Goal: Task Accomplishment & Management: Use online tool/utility

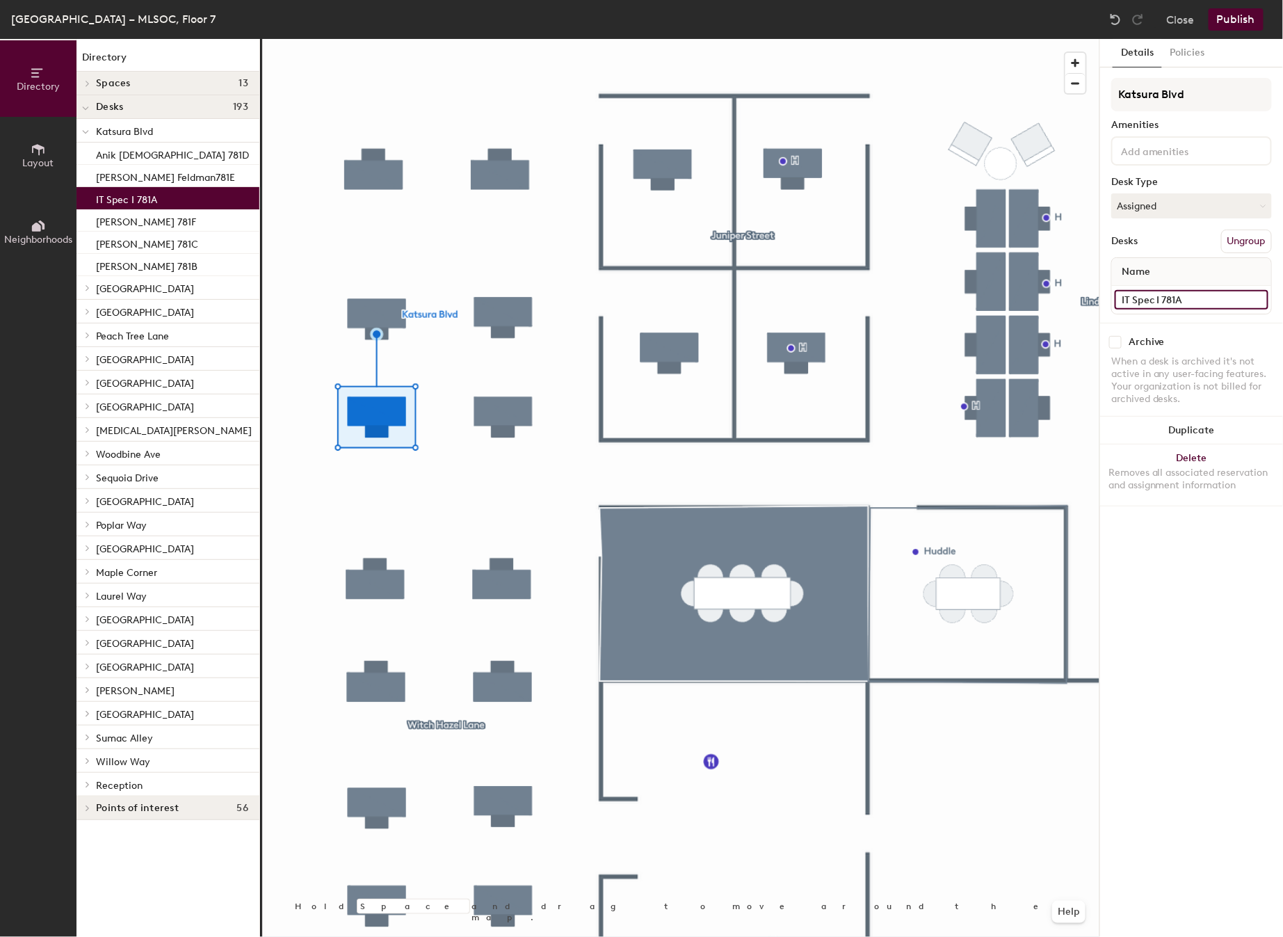
click at [1136, 298] on input "IT Spec I 781A" at bounding box center [1192, 299] width 154 height 19
click at [1159, 298] on input "IT Spec I 781A" at bounding box center [1192, 299] width 154 height 19
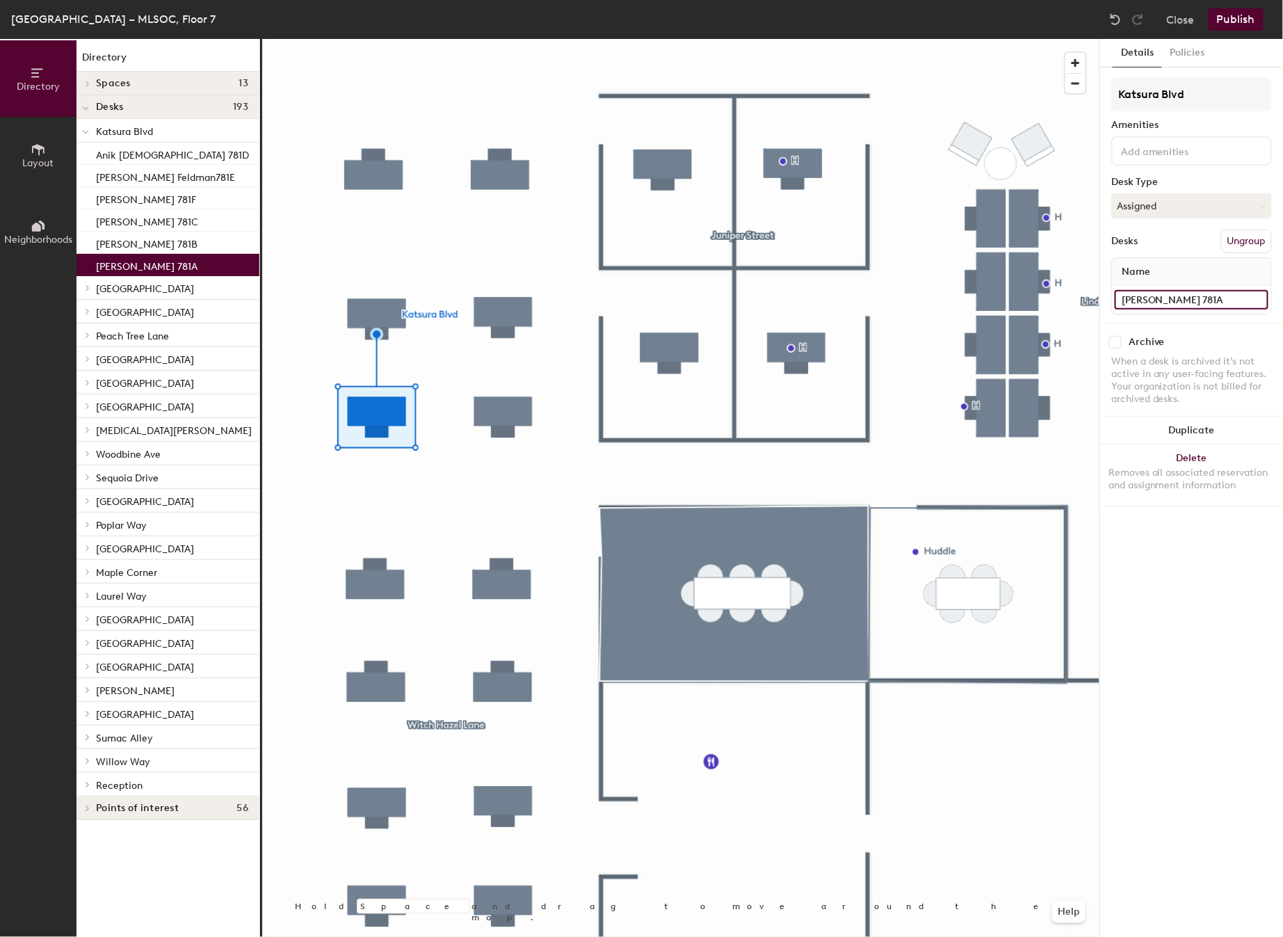
type input "[PERSON_NAME] 781A"
click at [1190, 559] on div "Details Policies Katsura Blvd Amenities Desk Type Assigned Desks Ungroup Name […" at bounding box center [1191, 488] width 183 height 898
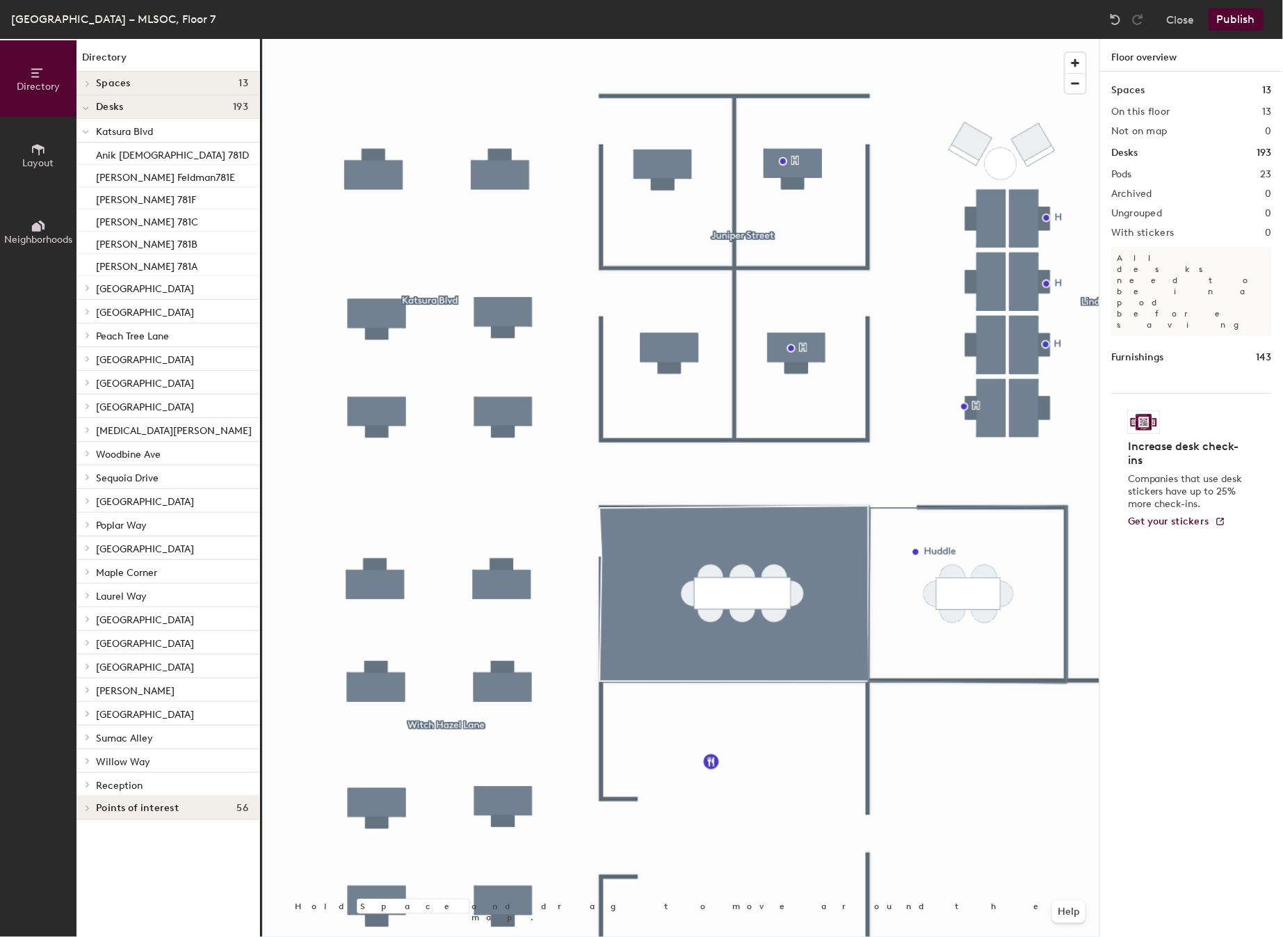
click at [1236, 16] on button "Publish" at bounding box center [1236, 19] width 55 height 22
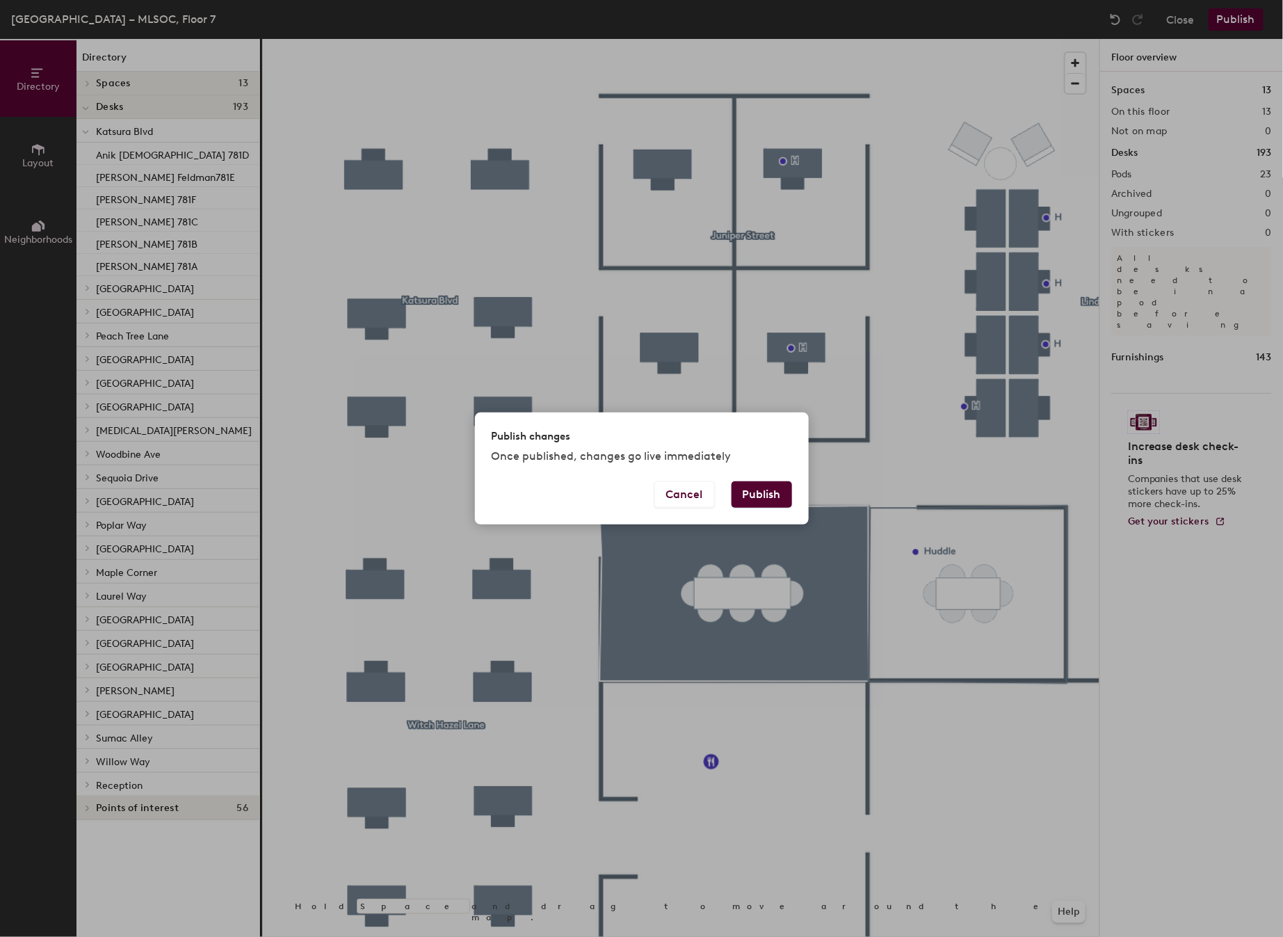
click at [759, 499] on button "Publish" at bounding box center [762, 494] width 61 height 26
